Goal: Task Accomplishment & Management: Use online tool/utility

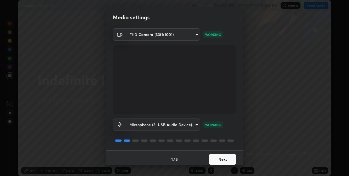
scroll to position [3, 0]
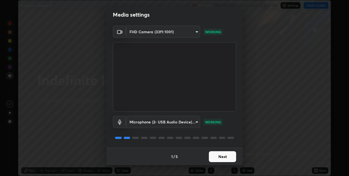
click at [231, 155] on button "Next" at bounding box center [222, 156] width 27 height 11
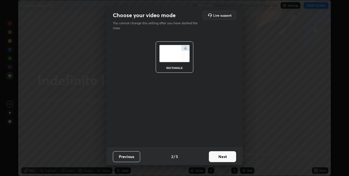
scroll to position [0, 0]
click at [231, 157] on button "Next" at bounding box center [222, 156] width 27 height 11
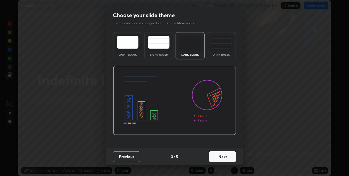
click at [231, 156] on button "Next" at bounding box center [222, 156] width 27 height 11
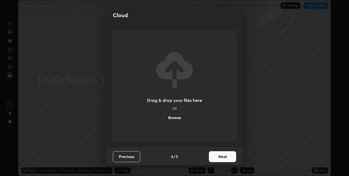
click at [231, 155] on button "Next" at bounding box center [222, 156] width 27 height 11
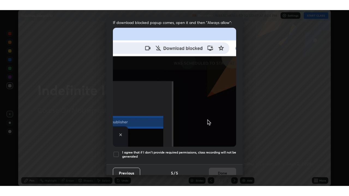
scroll to position [114, 0]
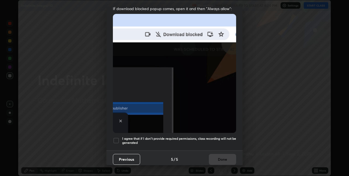
click at [230, 137] on h5 "I agree that if I don't provide required permissions, class recording will not …" at bounding box center [179, 141] width 114 height 8
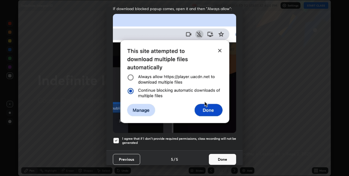
click at [230, 155] on button "Done" at bounding box center [222, 159] width 27 height 11
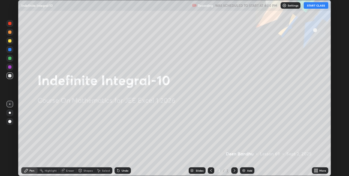
click at [316, 170] on icon at bounding box center [316, 169] width 1 height 1
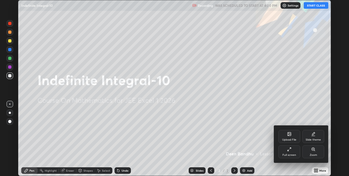
click at [289, 152] on div "Full screen" at bounding box center [289, 151] width 22 height 13
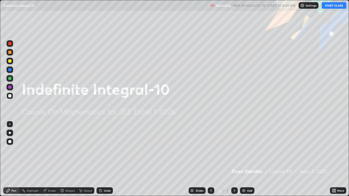
scroll to position [196, 349]
click at [340, 7] on button "START CLASS" at bounding box center [334, 5] width 25 height 7
